Goal: Task Accomplishment & Management: Complete application form

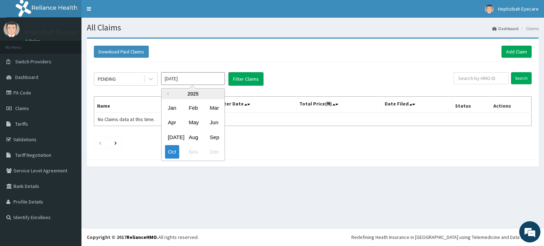
click at [209, 84] on input "Oct 2025" at bounding box center [193, 78] width 64 height 13
click at [281, 58] on div "Download Paid Claims Add Claim" at bounding box center [312, 51] width 445 height 19
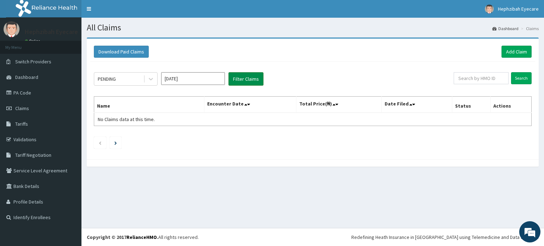
click at [249, 79] on button "Filter Claims" at bounding box center [245, 78] width 35 height 13
click at [238, 75] on button "Filter Claims" at bounding box center [245, 78] width 35 height 13
click at [512, 57] on link "Add Claim" at bounding box center [517, 52] width 30 height 12
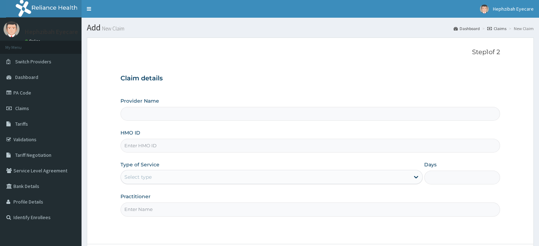
type input "Hephzibah EyeCare- Ibadan"
click at [137, 146] on input "HMO ID" at bounding box center [309, 146] width 379 height 14
type input "FMP/10423/D"
click at [157, 177] on div "Select type" at bounding box center [265, 176] width 289 height 11
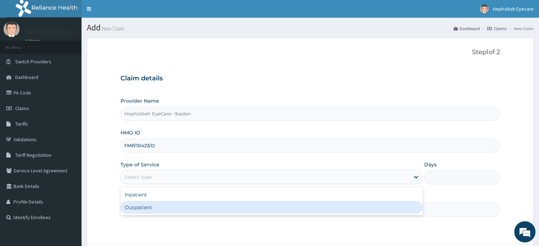
click at [147, 214] on div "Inpatient Outpatient" at bounding box center [271, 201] width 302 height 28
click at [148, 206] on div "Outpatient" at bounding box center [271, 207] width 302 height 13
type input "1"
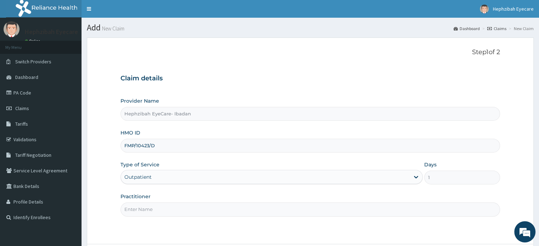
click at [149, 209] on input "Practitioner" at bounding box center [309, 210] width 379 height 14
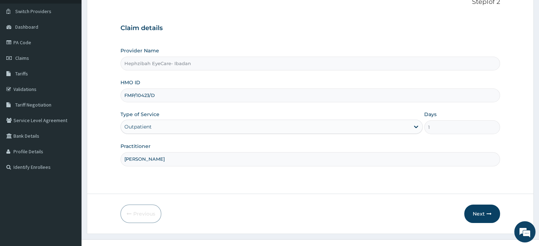
scroll to position [61, 0]
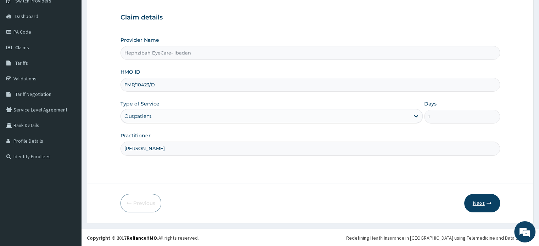
type input "DR RAPHAEL"
click at [483, 202] on button "Next" at bounding box center [482, 203] width 36 height 18
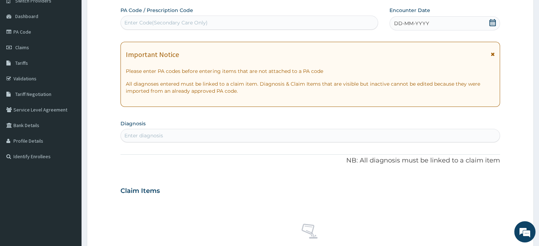
click at [401, 20] on span "DD-MM-YYYY" at bounding box center [411, 23] width 35 height 7
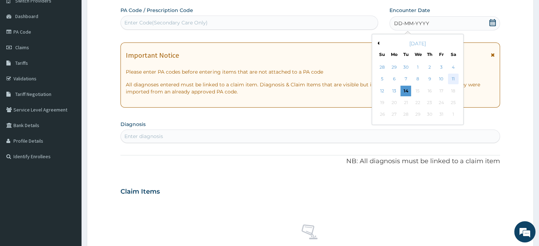
click at [455, 80] on div "11" at bounding box center [453, 79] width 11 height 11
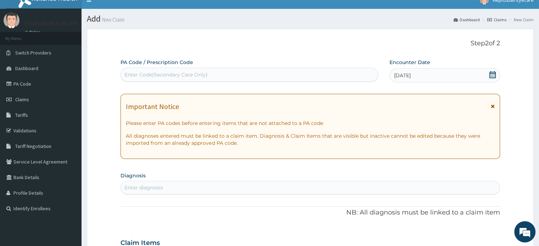
scroll to position [4, 0]
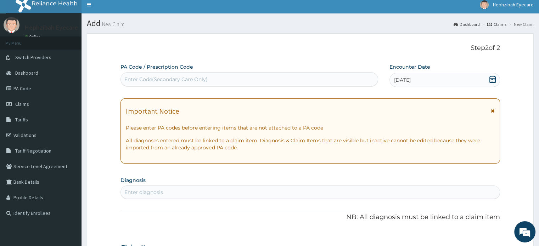
click at [143, 79] on div "Enter Code(Secondary Care Only)" at bounding box center [165, 79] width 83 height 7
type input "PA/CCD8FE"
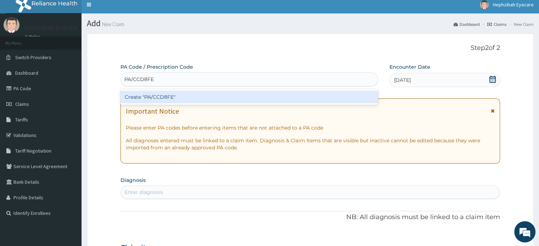
click at [135, 98] on div "Create "PA/CCD8FE"" at bounding box center [248, 97] width 257 height 13
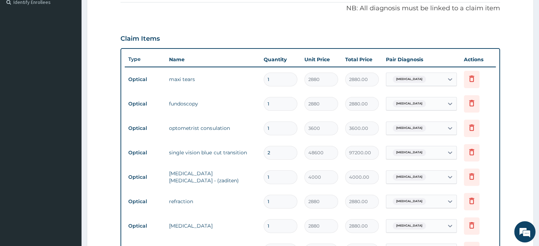
scroll to position [400, 0]
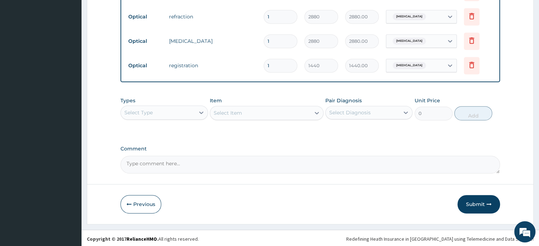
click at [141, 161] on textarea "Comment" at bounding box center [309, 165] width 379 height 18
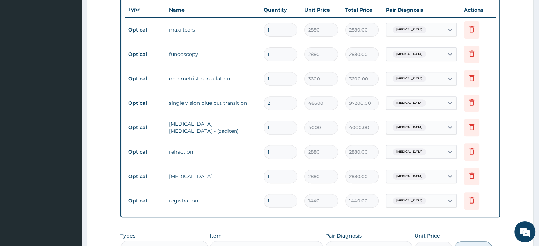
scroll to position [270, 0]
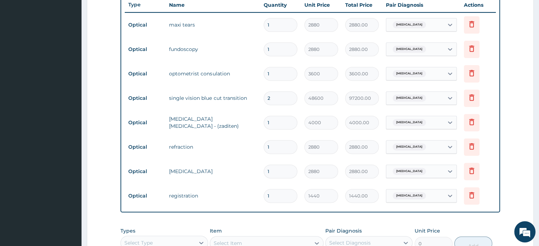
type textarea "ADDITIONAL DIAGNOSIS: HYPEROPIC ASTIGMATISM, DRY EYE, ALLERGIC CONJUNCTIVITIS,."
click at [268, 94] on input "2" at bounding box center [281, 98] width 34 height 14
click at [279, 98] on input "2" at bounding box center [281, 98] width 34 height 14
type input "0.00"
type input "1"
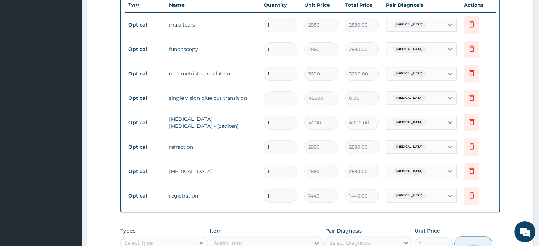
type input "48600.00"
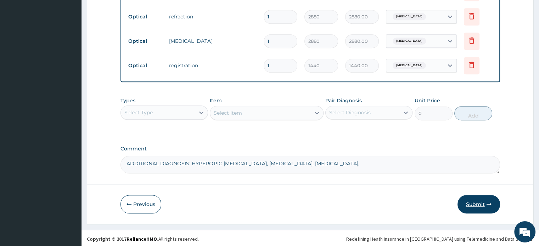
type input "1"
click at [470, 203] on button "Submit" at bounding box center [478, 204] width 43 height 18
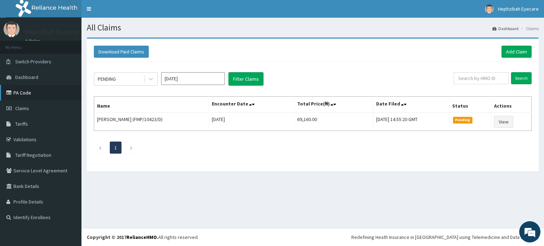
click at [23, 89] on link "PA Code" at bounding box center [40, 93] width 81 height 16
